Goal: Navigation & Orientation: Find specific page/section

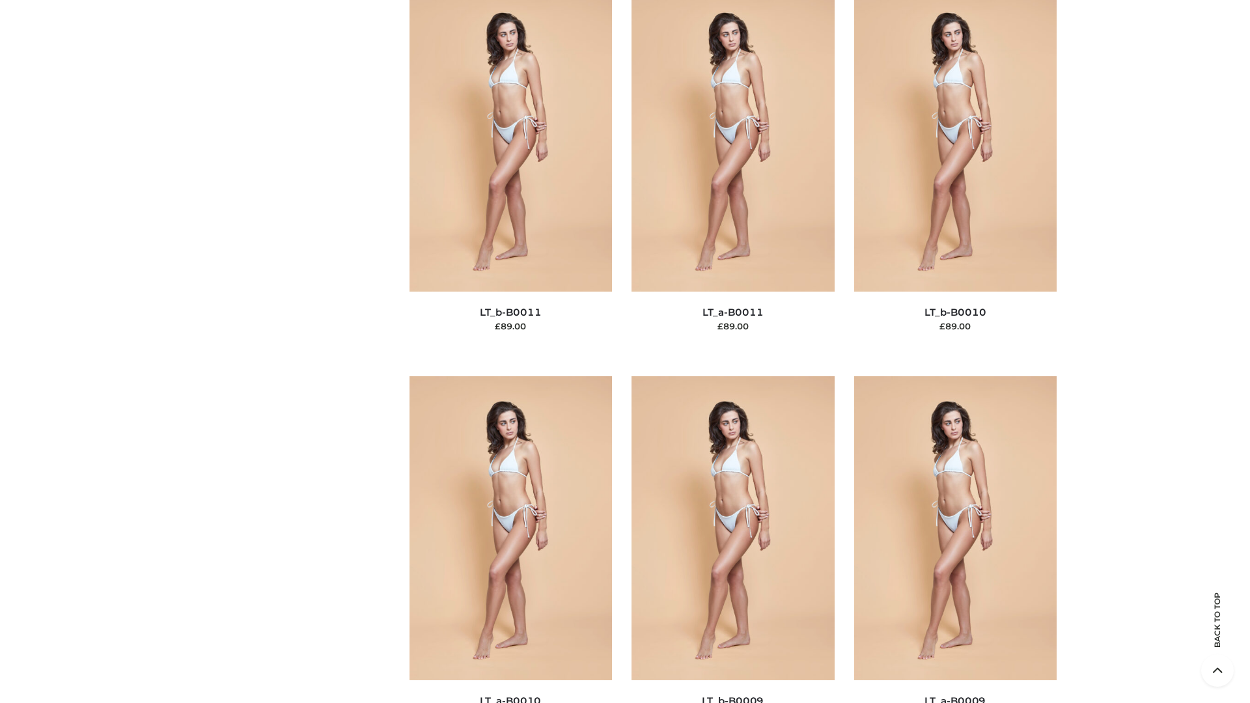
scroll to position [5846, 0]
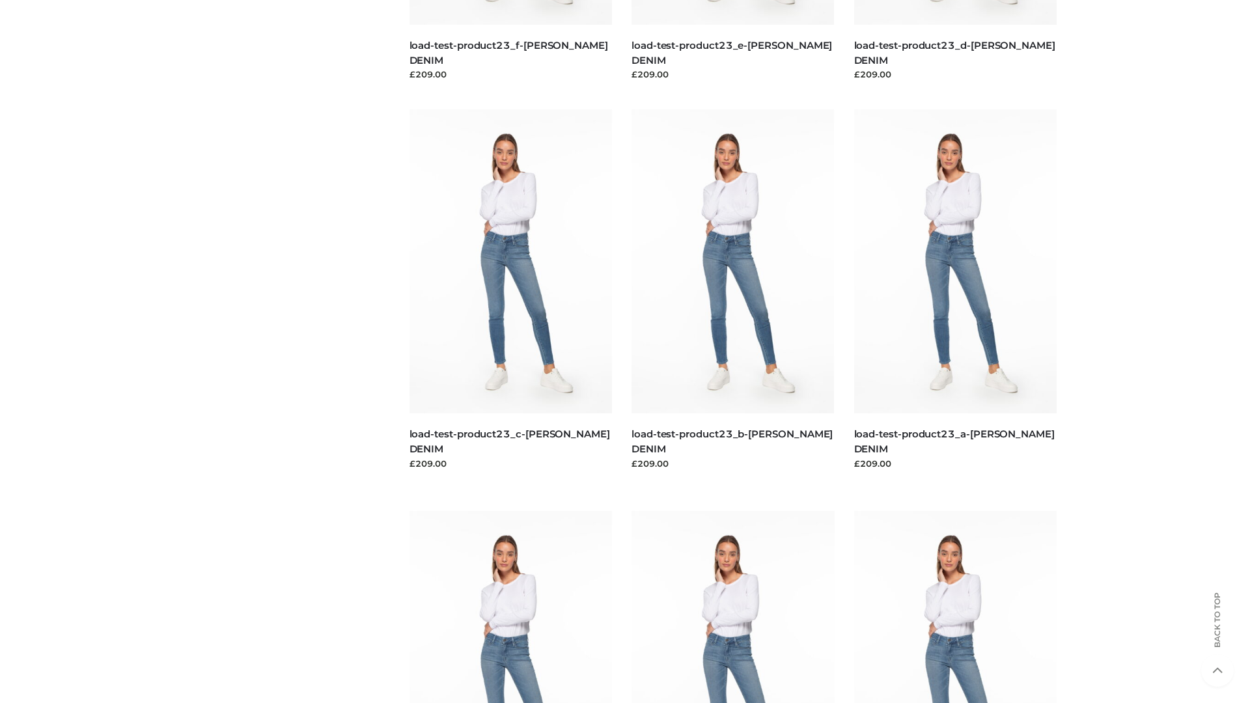
scroll to position [1142, 0]
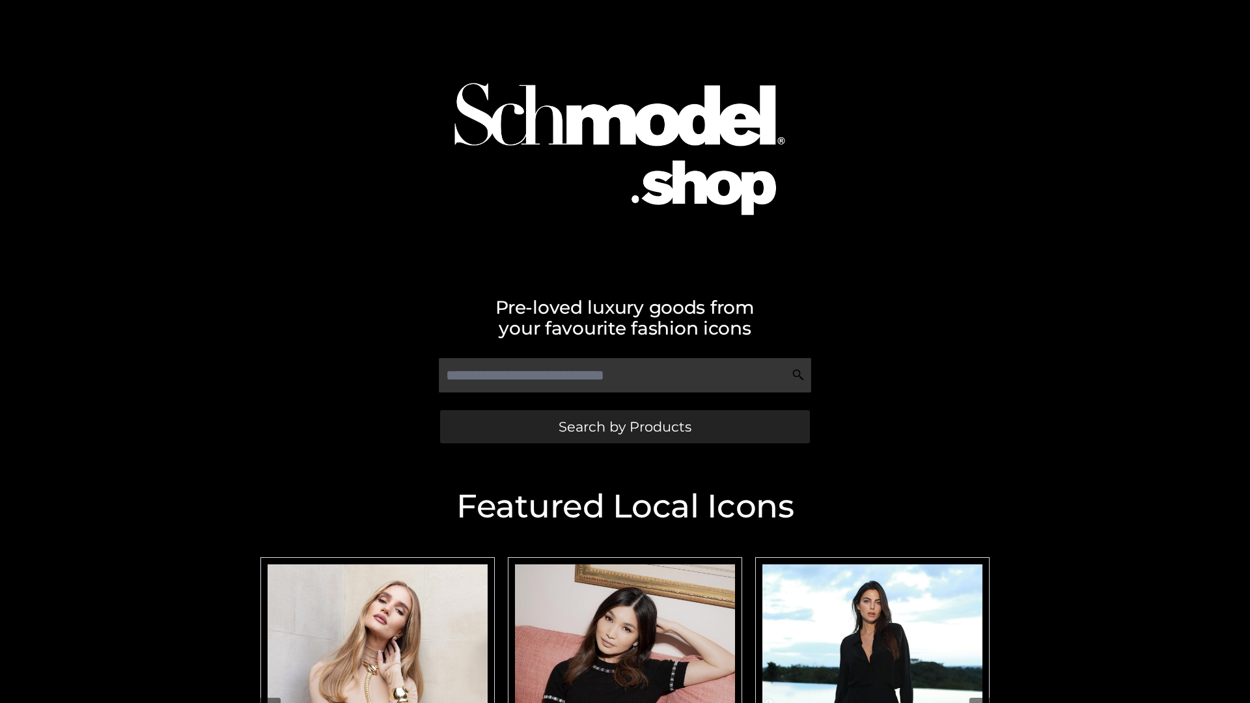
click at [624, 426] on span "Search by Products" at bounding box center [624, 427] width 133 height 14
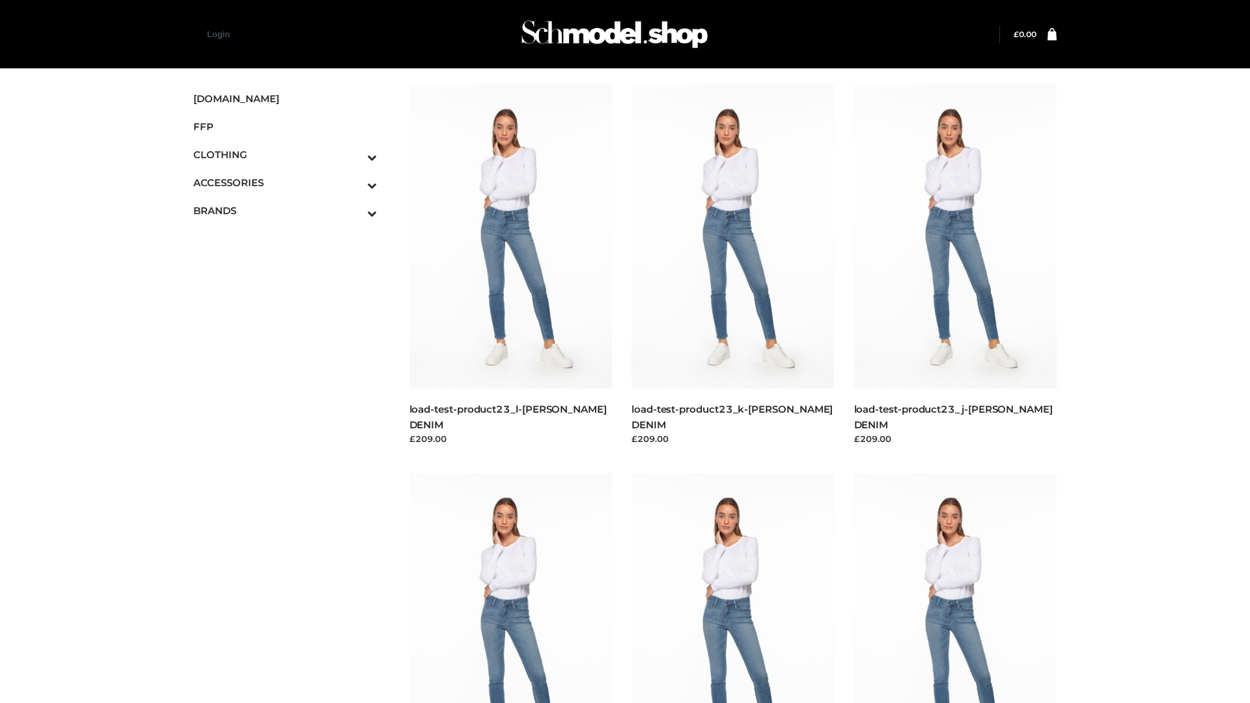
scroll to position [1142, 0]
